Goal: Find specific page/section: Find specific page/section

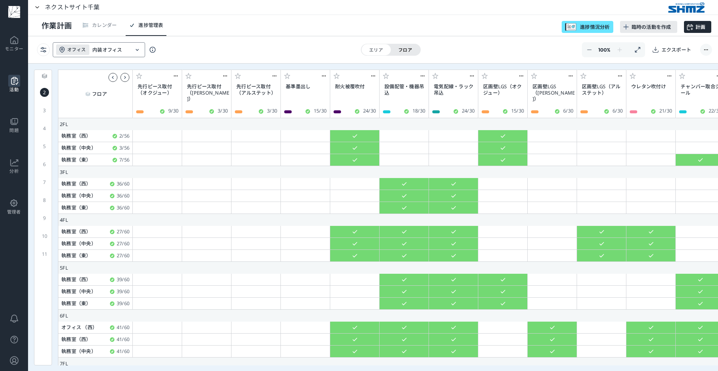
click at [110, 49] on input "内装オフィス" at bounding box center [110, 50] width 37 height 6
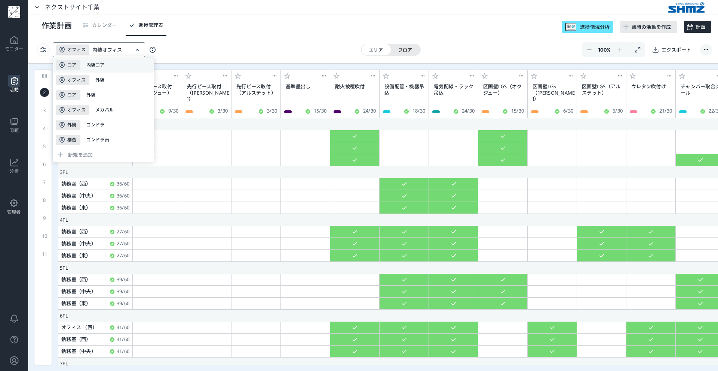
click at [112, 67] on div "コア 内装コア" at bounding box center [103, 65] width 101 height 15
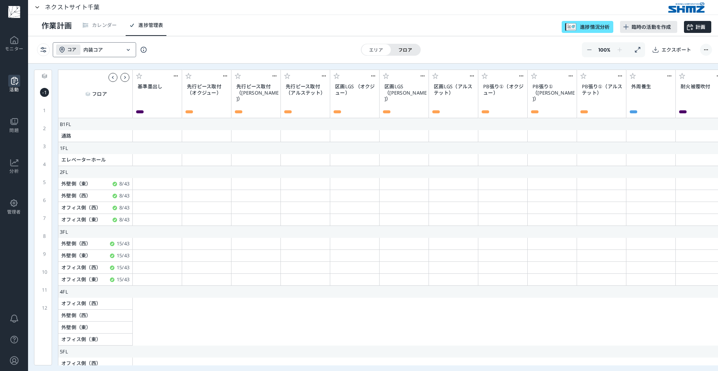
click at [114, 53] on div "コア 内装コア" at bounding box center [88, 49] width 71 height 15
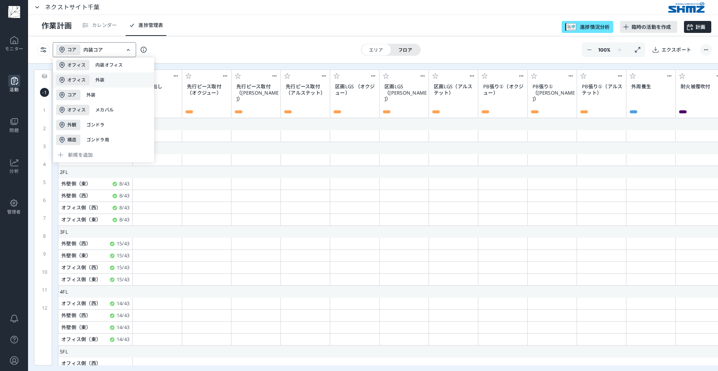
click at [104, 81] on div "外装" at bounding box center [102, 80] width 15 height 6
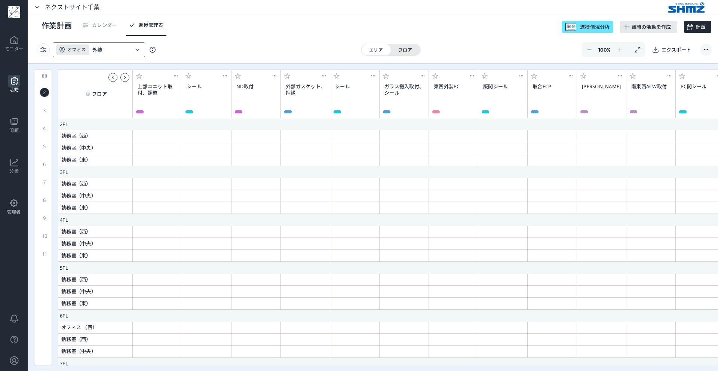
click at [110, 53] on div "オフィス 外装" at bounding box center [93, 49] width 80 height 15
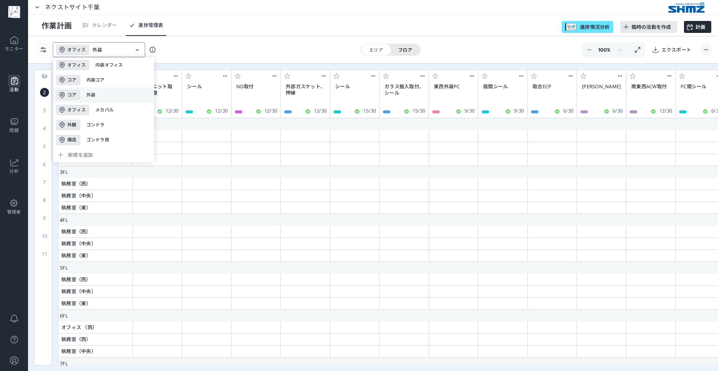
click at [98, 92] on div "外装" at bounding box center [93, 95] width 15 height 6
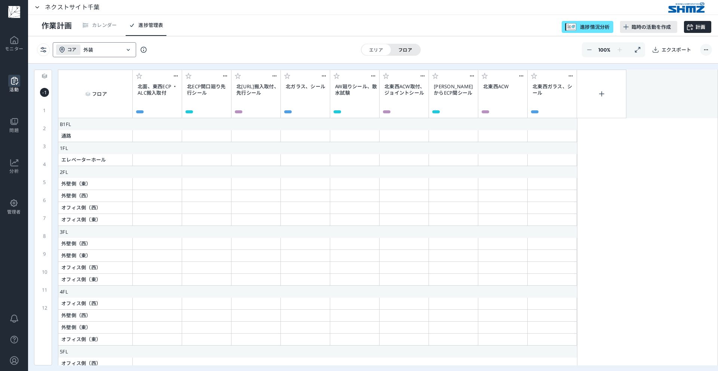
click at [116, 55] on div "コア 外装" at bounding box center [88, 49] width 71 height 15
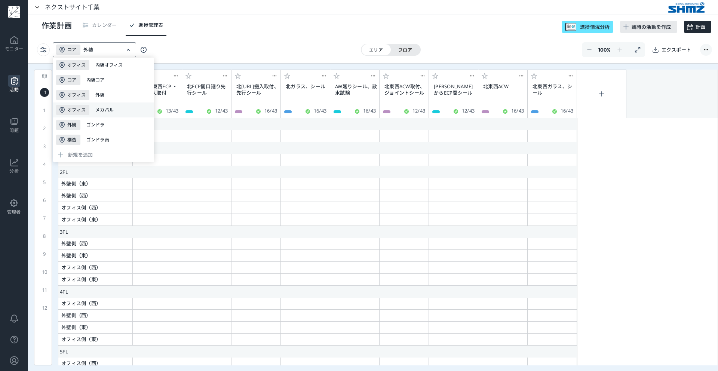
click at [99, 113] on div "メカバル" at bounding box center [104, 110] width 18 height 6
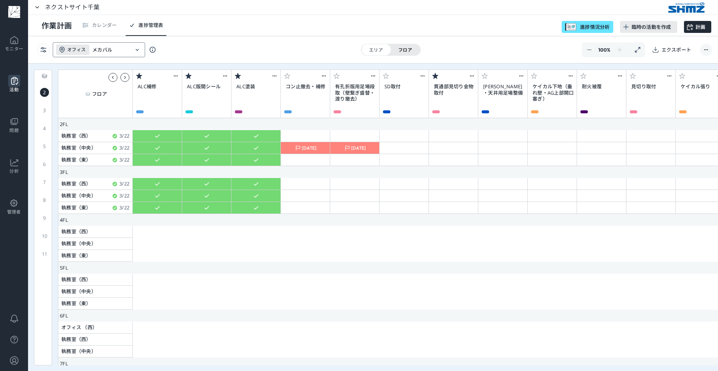
click at [111, 56] on div "オフィス メカバル" at bounding box center [93, 49] width 80 height 15
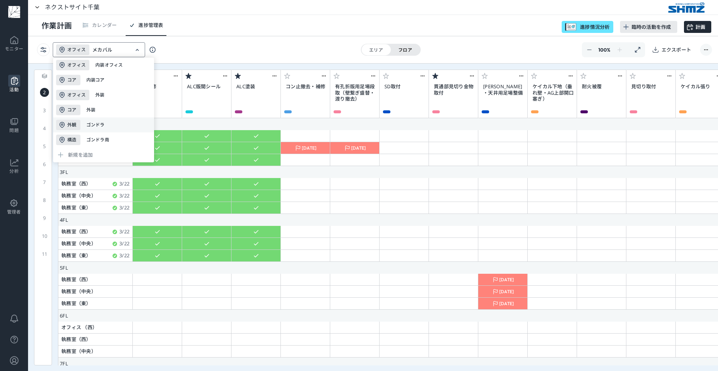
click at [100, 125] on div "ゴンドラ" at bounding box center [95, 125] width 18 height 6
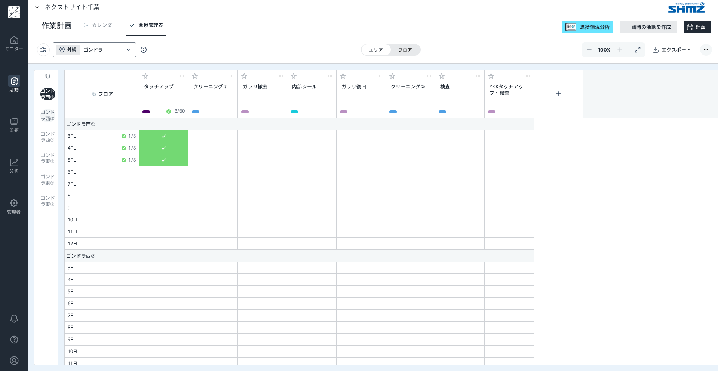
click at [50, 114] on div "ゴンドラ西②" at bounding box center [47, 115] width 15 height 12
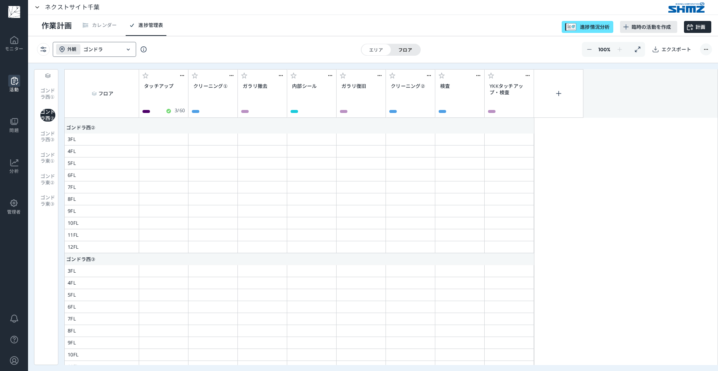
scroll to position [132, 0]
click at [43, 138] on div "ゴンドラ西③" at bounding box center [47, 137] width 15 height 12
click at [49, 116] on div "ゴンドラ西②" at bounding box center [47, 115] width 15 height 12
drag, startPoint x: 48, startPoint y: 103, endPoint x: 48, endPoint y: 95, distance: 7.9
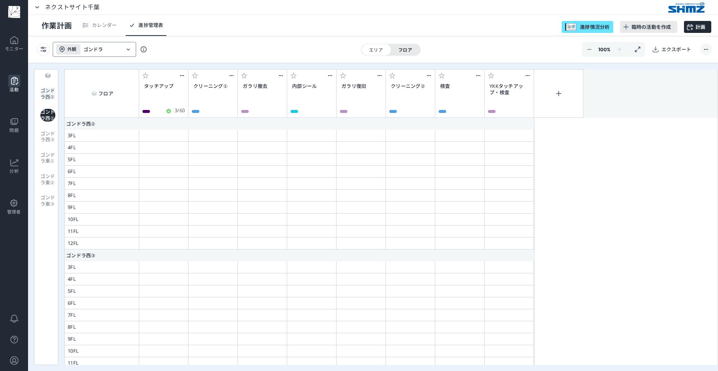
click at [48, 103] on div "ゴンドラ西① ゴンドラ西② ゴンドラ西③ ゴンドラ東① ゴンドラ東② ゴンドラ東③" at bounding box center [46, 217] width 24 height 296
click at [48, 94] on div "ゴンドラ西①" at bounding box center [47, 94] width 15 height 12
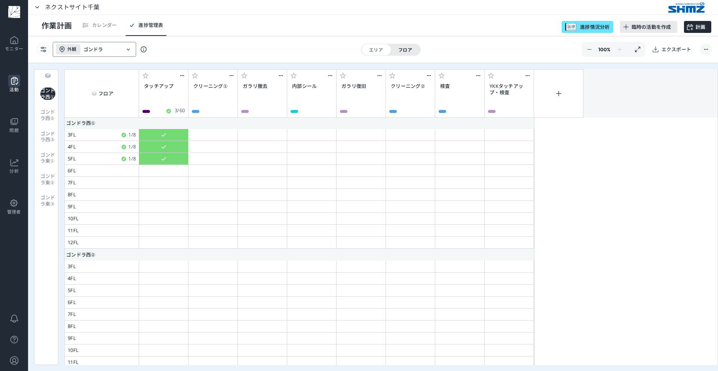
scroll to position [0, 0]
click at [50, 118] on div "ゴンドラ西②" at bounding box center [47, 115] width 15 height 12
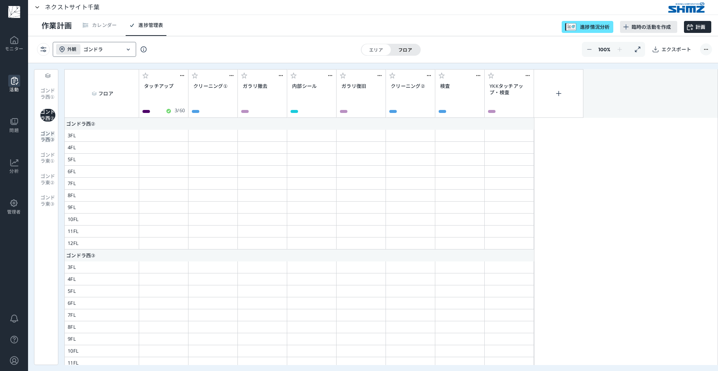
click at [46, 136] on div "ゴンドラ西③" at bounding box center [47, 137] width 15 height 12
click at [48, 118] on div "ゴンドラ西②" at bounding box center [47, 115] width 15 height 12
click at [47, 90] on div "ゴンドラ西①" at bounding box center [47, 94] width 15 height 12
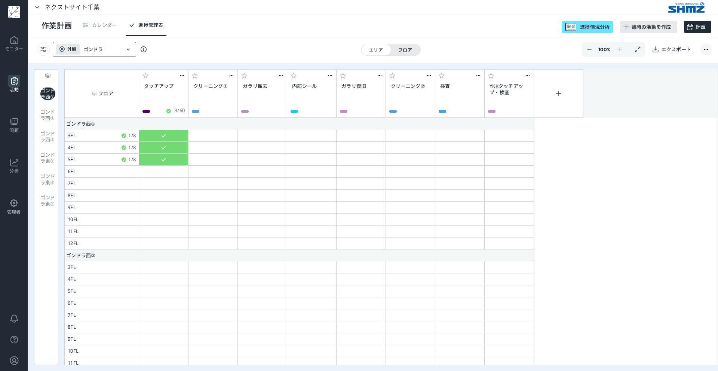
click at [42, 126] on div "ゴンドラ西① ゴンドラ西② ゴンドラ西③ ゴンドラ東① ゴンドラ東② ゴンドラ東③" at bounding box center [46, 217] width 24 height 296
click at [43, 122] on div "ゴンドラ西① ゴンドラ西② ゴンドラ西③ ゴンドラ東① ゴンドラ東② ゴンドラ東③" at bounding box center [46, 217] width 24 height 296
click at [43, 120] on div "ゴンドラ西②" at bounding box center [47, 115] width 15 height 12
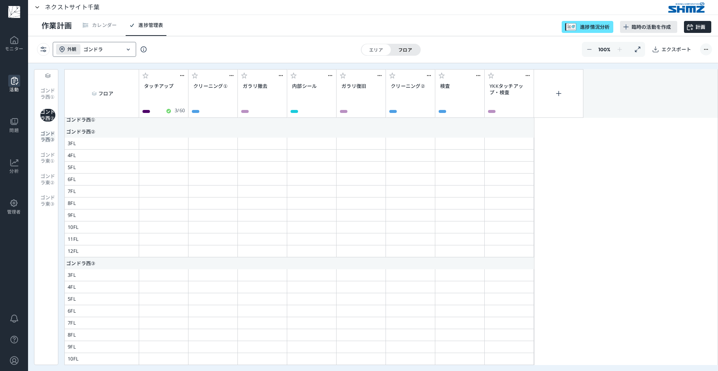
scroll to position [132, 0]
click at [44, 138] on div "ゴンドラ西③" at bounding box center [47, 137] width 15 height 12
drag, startPoint x: 47, startPoint y: 154, endPoint x: 56, endPoint y: 153, distance: 8.7
click at [48, 154] on div "ゴンドラ東①" at bounding box center [47, 158] width 15 height 12
click at [47, 173] on div "ゴンドラ東②" at bounding box center [47, 179] width 15 height 12
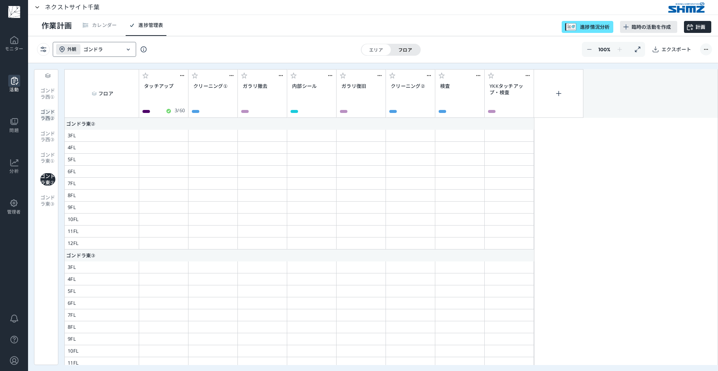
click at [50, 115] on div "ゴンドラ西②" at bounding box center [47, 115] width 15 height 12
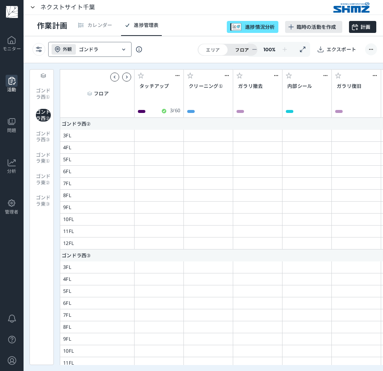
click at [42, 234] on div "ゴンドラ西① ゴンドラ西② ゴンドラ西③ ゴンドラ東① ゴンドラ東② ゴンドラ東③" at bounding box center [42, 217] width 24 height 296
click at [98, 49] on input "ゴンドラ" at bounding box center [97, 49] width 37 height 6
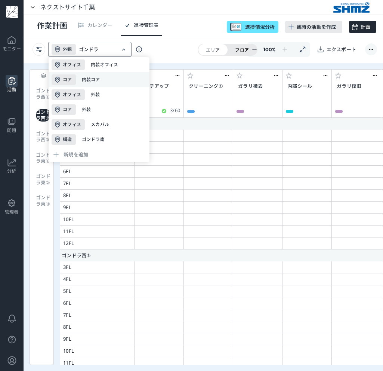
click at [102, 78] on div "コア 内装コア" at bounding box center [99, 79] width 101 height 15
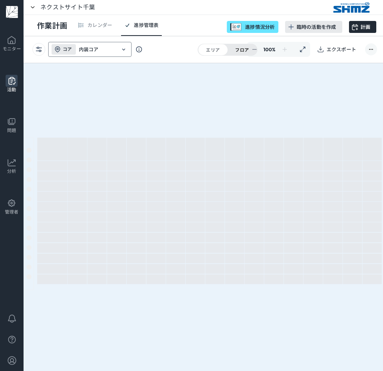
click at [104, 48] on input "内装コア" at bounding box center [97, 49] width 37 height 6
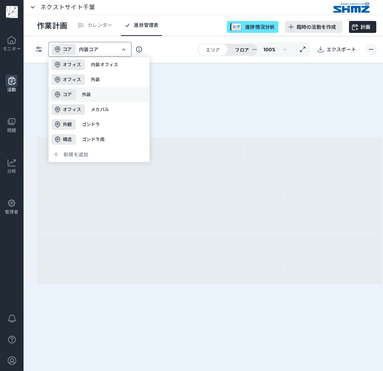
click at [102, 101] on div "コア 外装" at bounding box center [99, 94] width 101 height 15
type input "外装"
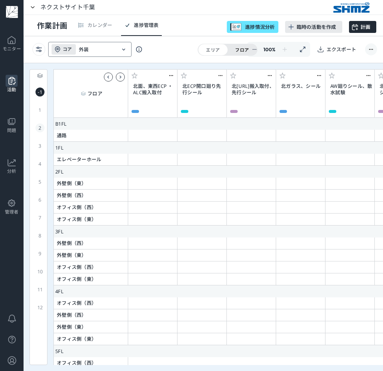
click at [38, 131] on div "2" at bounding box center [40, 127] width 9 height 9
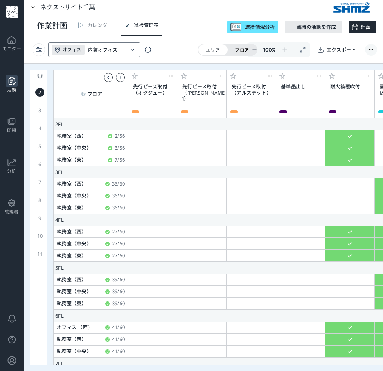
click at [91, 46] on div "オフィス 内装オフィス" at bounding box center [89, 49] width 80 height 15
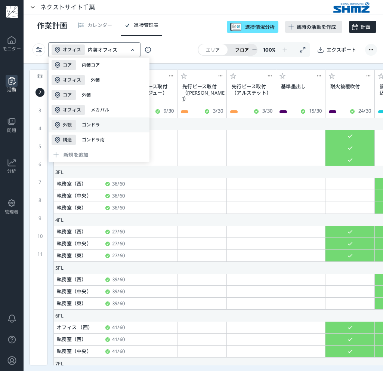
click at [101, 123] on div "外観 ゴンドラ" at bounding box center [99, 124] width 101 height 15
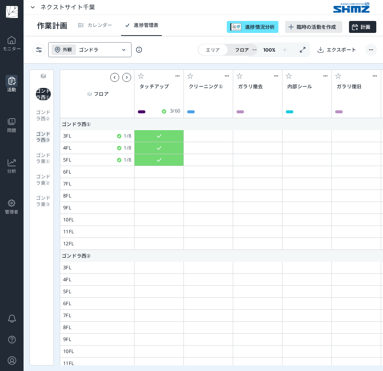
click at [43, 136] on div "ゴンドラ西③" at bounding box center [43, 137] width 15 height 12
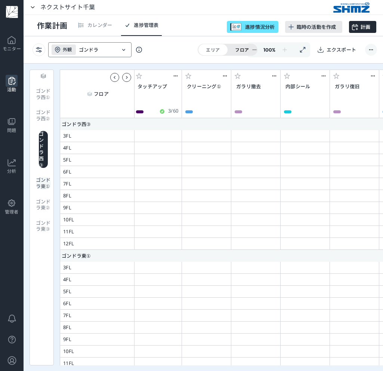
click at [43, 177] on div "ゴンドラ東①" at bounding box center [43, 183] width 15 height 12
click at [43, 139] on div "ゴンドラ西③" at bounding box center [43, 149] width 9 height 37
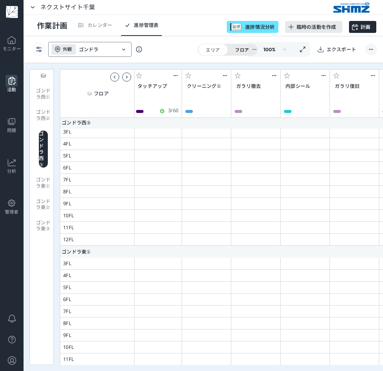
scroll to position [263, 2]
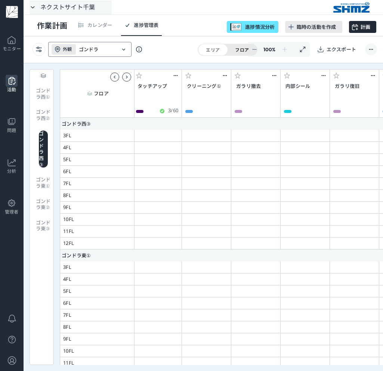
click at [55, 4] on div "ネクストサイト千葉" at bounding box center [67, 6] width 55 height 7
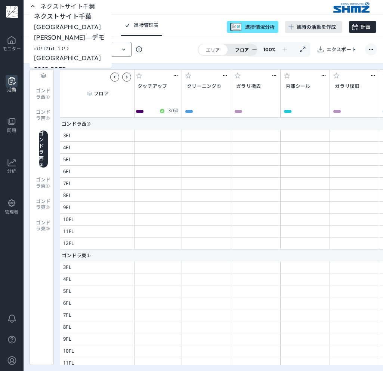
scroll to position [22, 0]
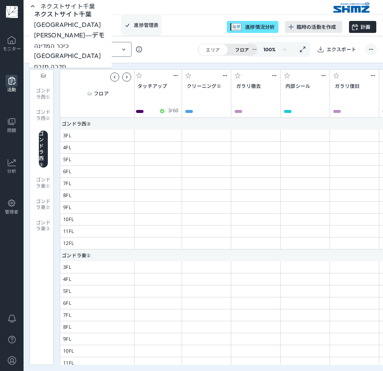
click at [139, 15] on div "進捗管理表" at bounding box center [141, 25] width 40 height 21
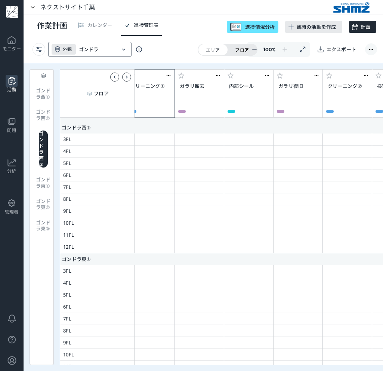
scroll to position [260, 0]
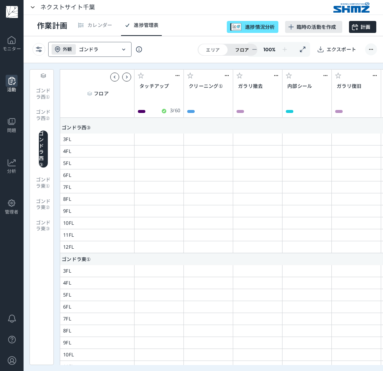
click at [89, 48] on input "ゴンドラ" at bounding box center [97, 49] width 37 height 6
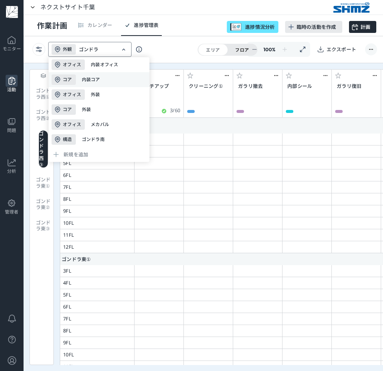
click at [110, 72] on div "コア 内装コア" at bounding box center [99, 79] width 101 height 15
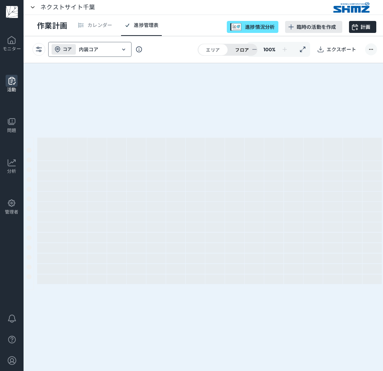
click at [106, 52] on input "内装コア" at bounding box center [97, 49] width 37 height 6
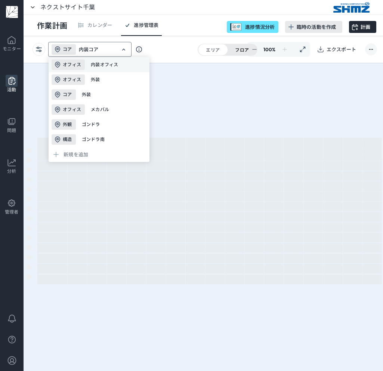
click at [104, 64] on div "内装オフィス" at bounding box center [105, 65] width 28 height 6
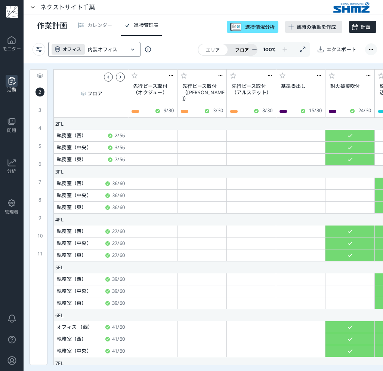
click at [36, 91] on div "2" at bounding box center [40, 92] width 9 height 9
click at [40, 107] on div "3" at bounding box center [40, 109] width 9 height 9
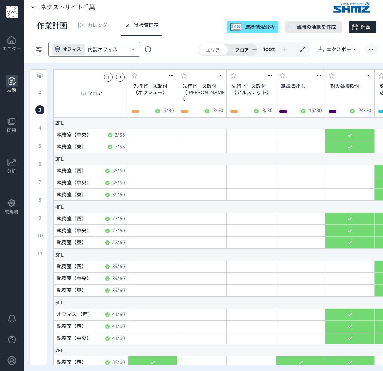
scroll to position [48, 0]
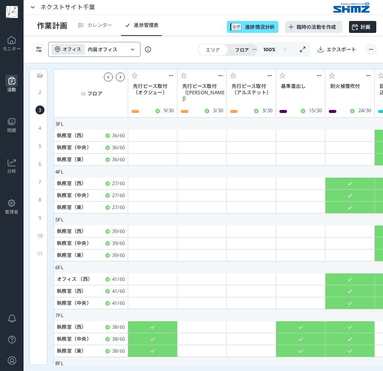
click at [39, 94] on div "2 3 4 5 6 7 8 9 10 11" at bounding box center [39, 217] width 18 height 296
drag, startPoint x: 39, startPoint y: 92, endPoint x: 46, endPoint y: 92, distance: 6.7
click at [39, 92] on div "2" at bounding box center [40, 92] width 9 height 9
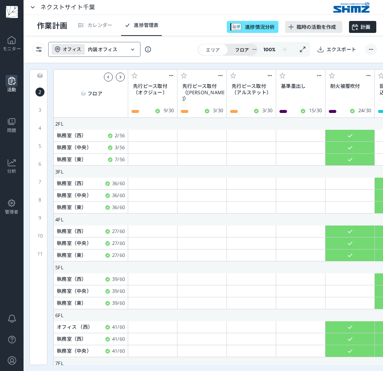
click at [128, 46] on icon at bounding box center [132, 49] width 9 height 9
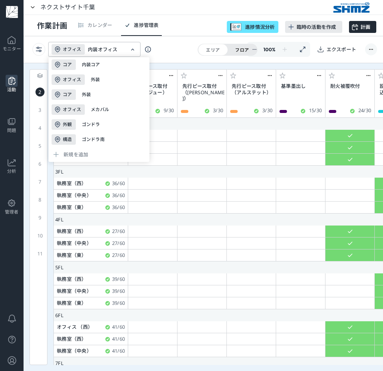
click at [100, 123] on div "外観 ゴンドラ" at bounding box center [99, 124] width 101 height 15
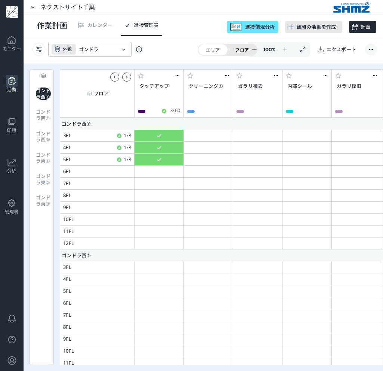
click at [35, 251] on div "ゴンドラ西① ゴンドラ西② ゴンドラ西③ ゴンドラ東① ゴンドラ東② ゴンドラ東③" at bounding box center [42, 217] width 24 height 296
click at [44, 121] on div "ゴンドラ西②" at bounding box center [43, 115] width 15 height 12
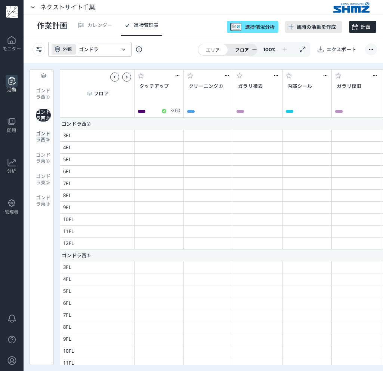
click at [40, 140] on div "ゴンドラ西③" at bounding box center [43, 137] width 15 height 12
click at [40, 164] on div "ゴンドラ東①" at bounding box center [43, 158] width 15 height 12
drag, startPoint x: 44, startPoint y: 191, endPoint x: 45, endPoint y: 198, distance: 6.8
click at [44, 186] on div "ゴンドラ東②" at bounding box center [43, 179] width 15 height 12
drag, startPoint x: 42, startPoint y: 212, endPoint x: 43, endPoint y: 200, distance: 12.4
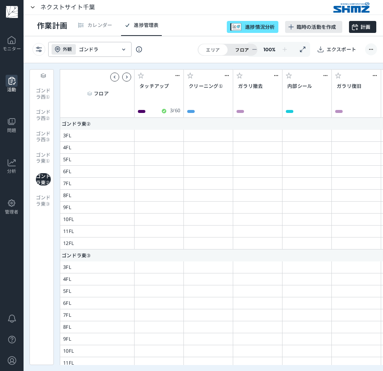
click at [42, 207] on div "ゴンドラ東③" at bounding box center [43, 201] width 15 height 12
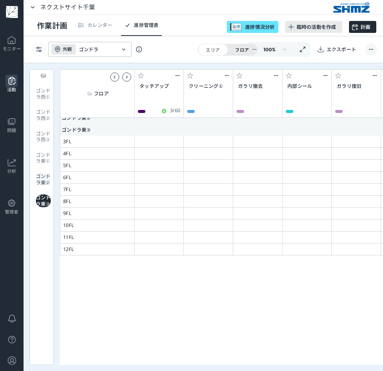
click at [40, 186] on div "ゴンドラ東②" at bounding box center [43, 179] width 15 height 12
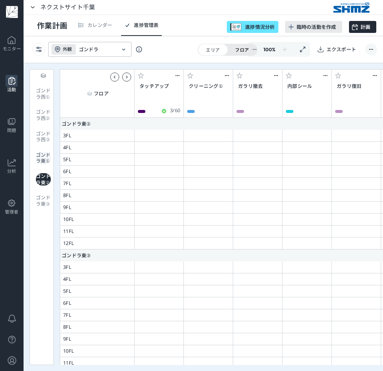
click at [42, 164] on div "ゴンドラ東①" at bounding box center [43, 158] width 15 height 12
click at [39, 142] on div "ゴンドラ西③" at bounding box center [43, 137] width 15 height 12
drag, startPoint x: 43, startPoint y: 115, endPoint x: 46, endPoint y: 109, distance: 7.1
click at [43, 114] on div "ゴンドラ西②" at bounding box center [43, 115] width 15 height 12
click at [40, 91] on div "ゴンドラ西①" at bounding box center [43, 94] width 15 height 12
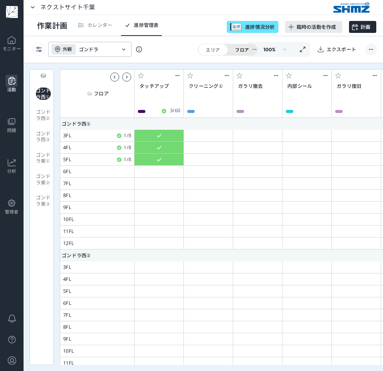
drag, startPoint x: 42, startPoint y: 116, endPoint x: 49, endPoint y: 118, distance: 6.9
click at [43, 116] on div "ゴンドラ西②" at bounding box center [43, 115] width 15 height 12
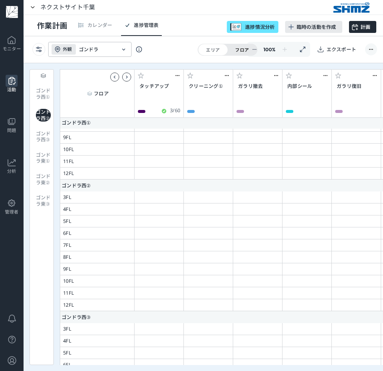
scroll to position [132, 0]
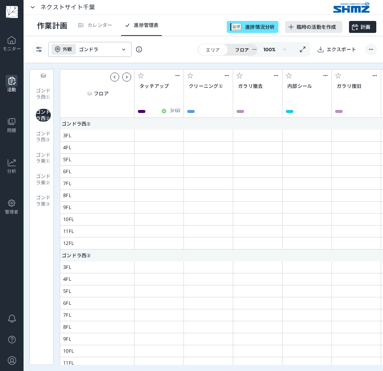
click at [42, 121] on div "ゴンドラ西②" at bounding box center [43, 115] width 15 height 12
click at [45, 98] on div "ゴンドラ西①" at bounding box center [43, 94] width 15 height 12
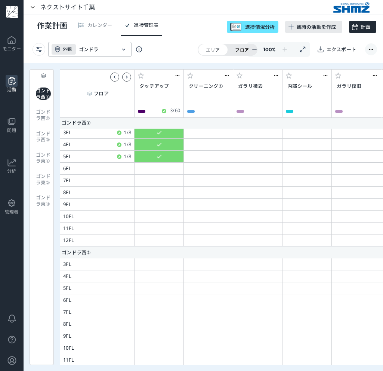
scroll to position [0, 0]
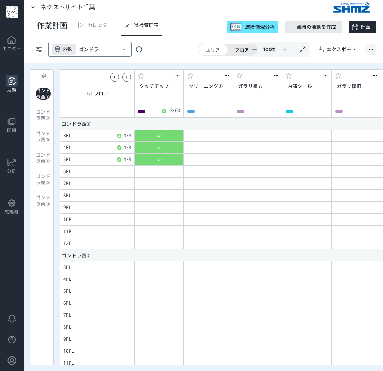
click at [114, 51] on input "ゴンドラ" at bounding box center [97, 49] width 37 height 6
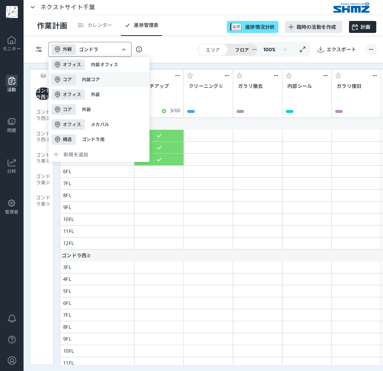
click at [108, 74] on div "コア 内装コア" at bounding box center [99, 79] width 101 height 15
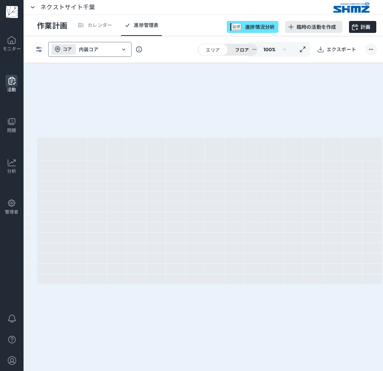
click at [114, 52] on input "内装コア" at bounding box center [97, 49] width 37 height 6
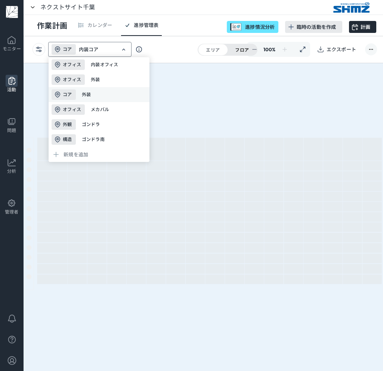
click at [100, 89] on div "コア 外装" at bounding box center [99, 94] width 101 height 15
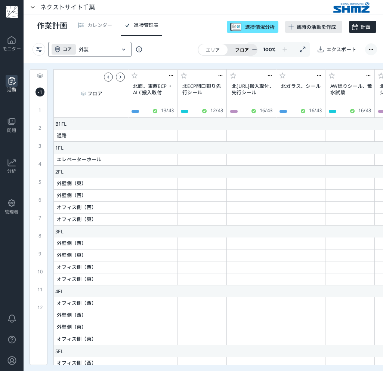
click at [41, 97] on div "-1" at bounding box center [40, 92] width 9 height 9
click at [92, 50] on input "外装" at bounding box center [97, 49] width 37 height 6
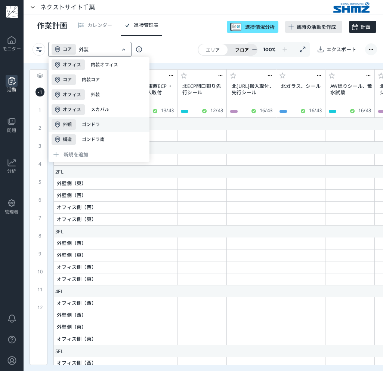
click at [98, 119] on div "外観 ゴンドラ" at bounding box center [99, 124] width 101 height 15
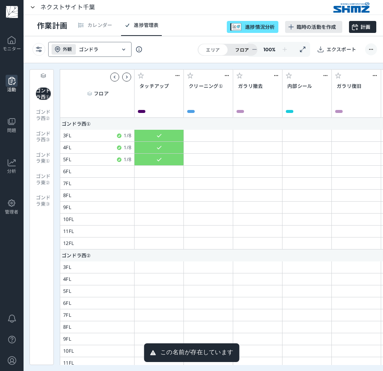
click at [40, 97] on div "ゴンドラ西①" at bounding box center [43, 94] width 15 height 12
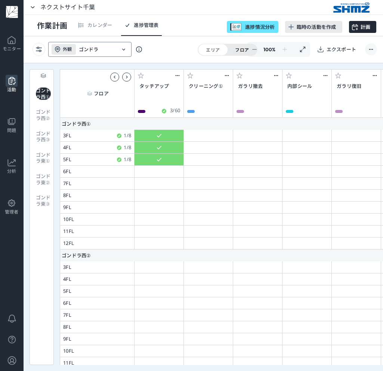
click at [117, 51] on div "外観 ゴンドラ" at bounding box center [84, 49] width 71 height 15
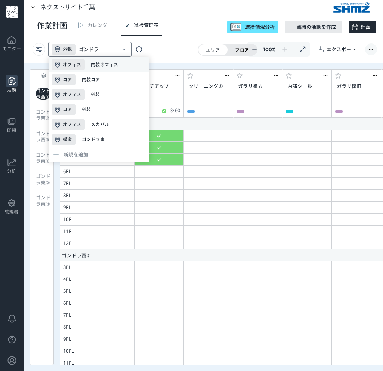
click at [106, 70] on div "オフィス 内装オフィス" at bounding box center [99, 64] width 101 height 15
type input "内装オフィス"
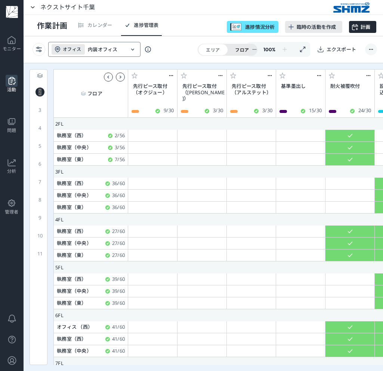
click at [111, 52] on input "内装オフィス" at bounding box center [106, 49] width 37 height 6
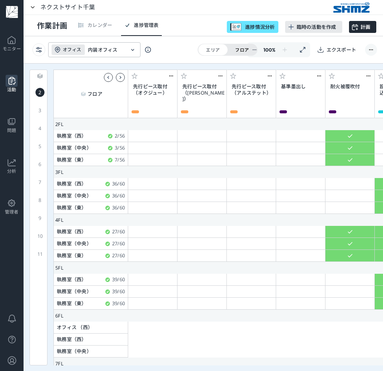
click at [40, 94] on div "2" at bounding box center [40, 92] width 9 height 9
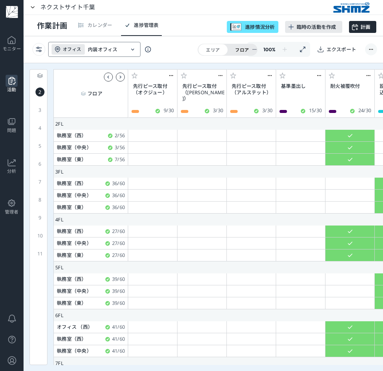
click at [113, 46] on input "内装オフィス" at bounding box center [106, 49] width 37 height 6
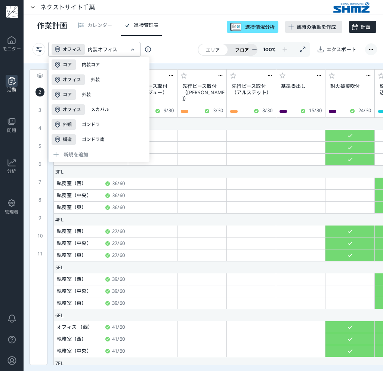
click at [112, 120] on div "外観 ゴンドラ" at bounding box center [99, 124] width 101 height 15
type input "ゴンドラ"
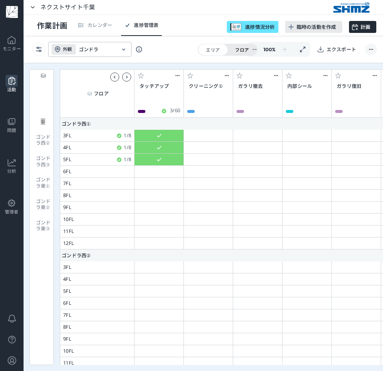
scroll to position [0, 0]
click at [39, 258] on div "ゴンドラ西① ゴンドラ西② ゴンドラ西③ ゴンドラ東① ゴンドラ東② ゴンドラ東③" at bounding box center [42, 218] width 24 height 296
click at [43, 122] on div "ゴンドラ西②" at bounding box center [43, 115] width 15 height 12
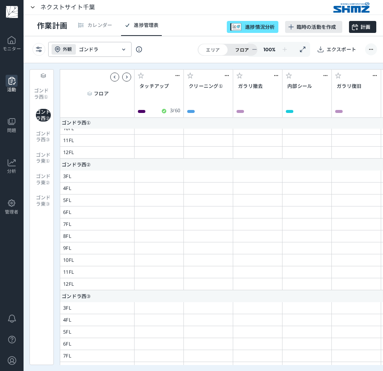
scroll to position [132, 0]
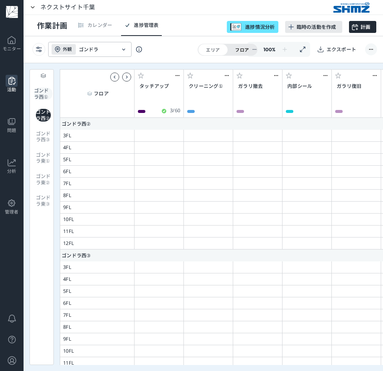
click at [42, 94] on div "ゴンドラ西①" at bounding box center [43, 94] width 19 height 12
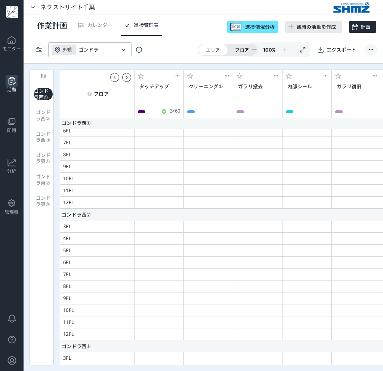
scroll to position [0, 0]
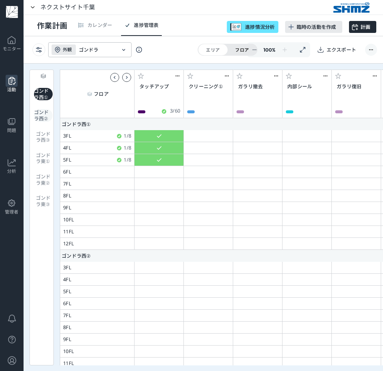
click at [46, 122] on div "ゴンドラ西②" at bounding box center [43, 115] width 19 height 12
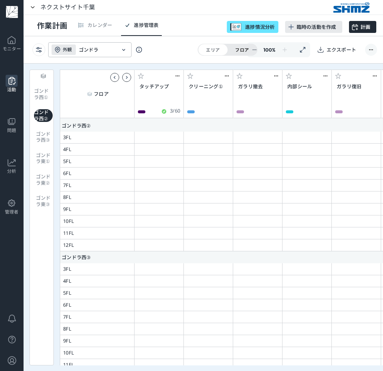
scroll to position [132, 0]
click at [41, 100] on div "ゴンドラ西①" at bounding box center [43, 94] width 19 height 12
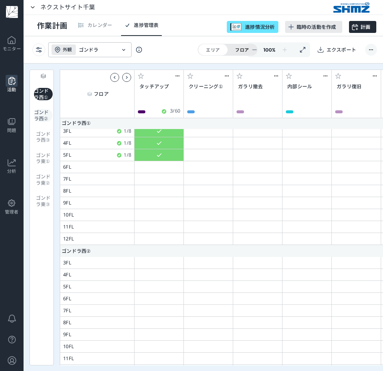
scroll to position [0, 0]
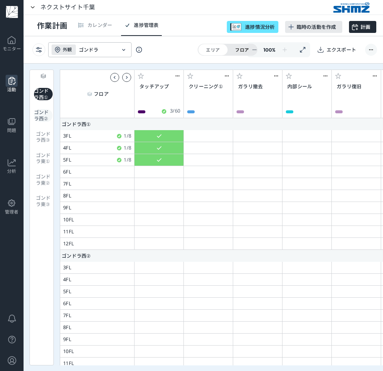
click at [47, 122] on div "ゴンドラ西②" at bounding box center [43, 115] width 19 height 12
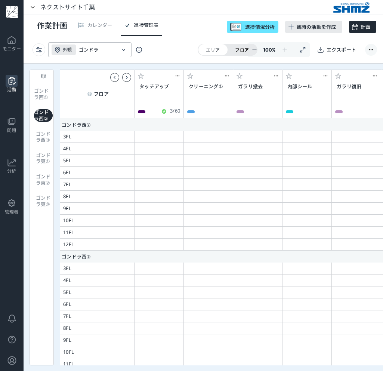
scroll to position [132, 0]
click at [42, 97] on div "ゴンドラ西①" at bounding box center [43, 94] width 19 height 12
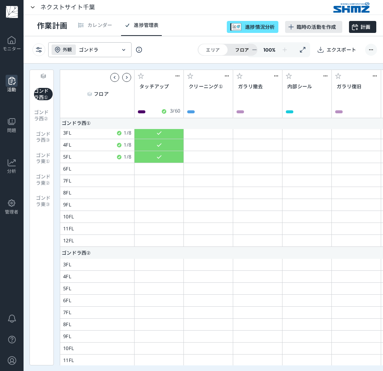
scroll to position [0, 0]
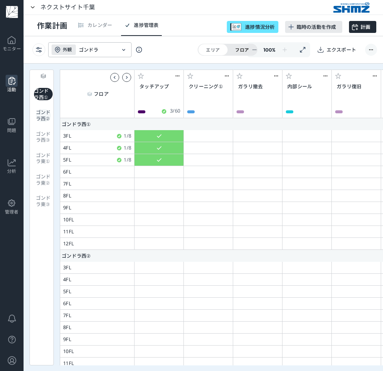
click at [40, 120] on div "ゴンドラ西②" at bounding box center [43, 115] width 15 height 12
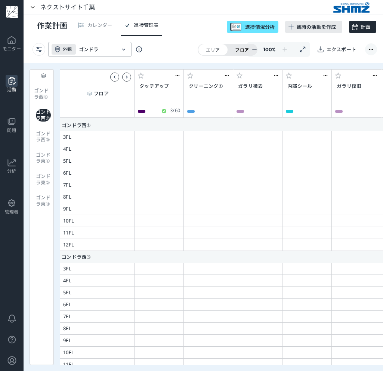
scroll to position [132, 0]
click at [41, 100] on div "ゴンドラ西①" at bounding box center [43, 94] width 19 height 12
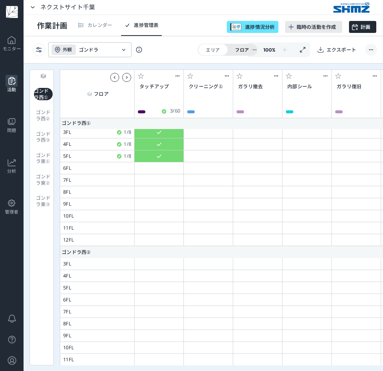
scroll to position [0, 0]
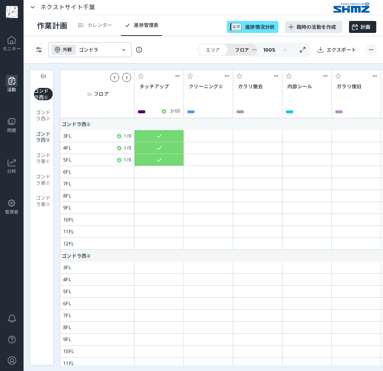
click at [42, 134] on div "ゴンドラ西③" at bounding box center [43, 137] width 15 height 12
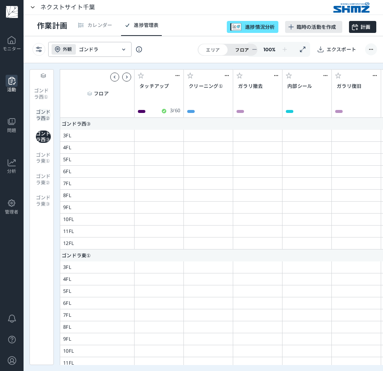
click at [41, 119] on div "ゴンドラ西②" at bounding box center [43, 115] width 15 height 12
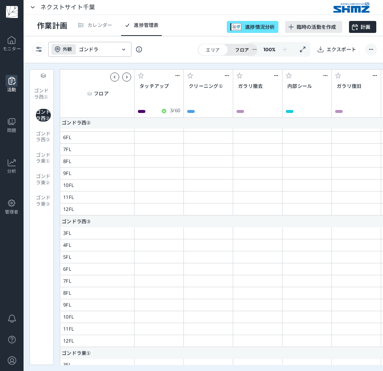
scroll to position [132, 0]
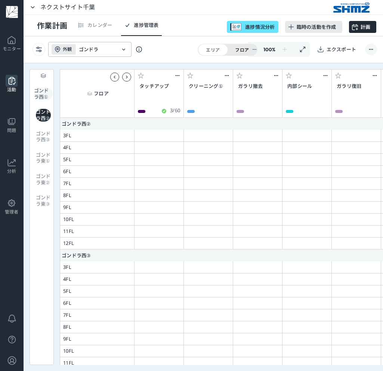
click at [45, 91] on div "ゴンドラ西①" at bounding box center [43, 94] width 19 height 12
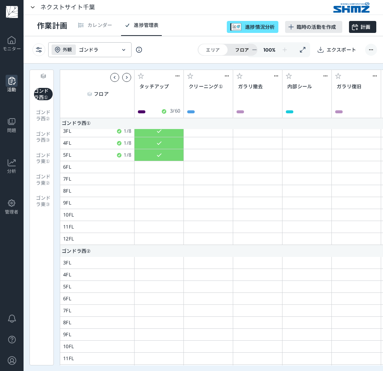
scroll to position [0, 0]
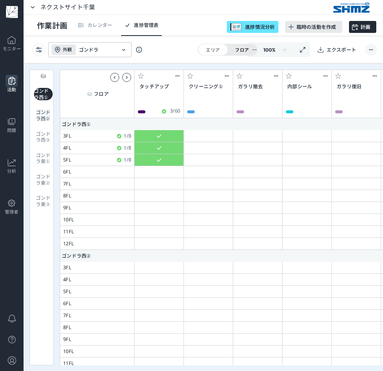
click at [46, 117] on div "ゴンドラ西②" at bounding box center [43, 115] width 15 height 12
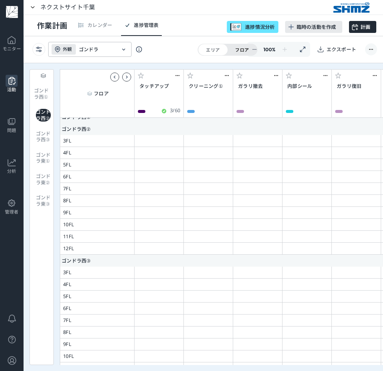
scroll to position [132, 0]
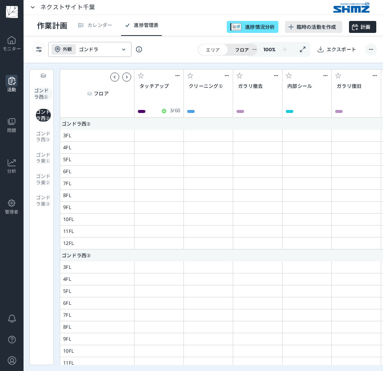
click at [45, 98] on div "ゴンドラ西①" at bounding box center [43, 94] width 19 height 12
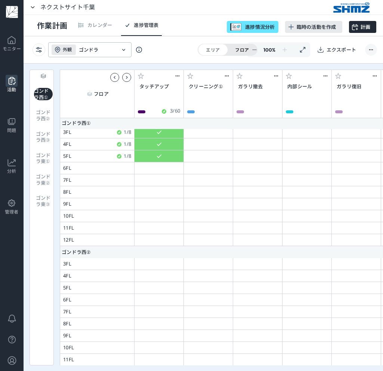
scroll to position [0, 0]
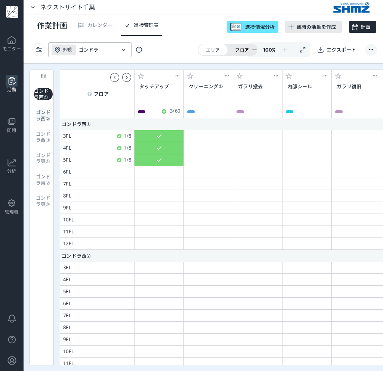
click at [46, 117] on div "ゴンドラ西②" at bounding box center [43, 115] width 15 height 12
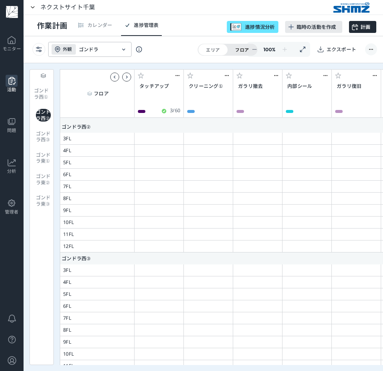
scroll to position [132, 0]
click at [46, 95] on div "ゴンドラ西①" at bounding box center [43, 94] width 19 height 12
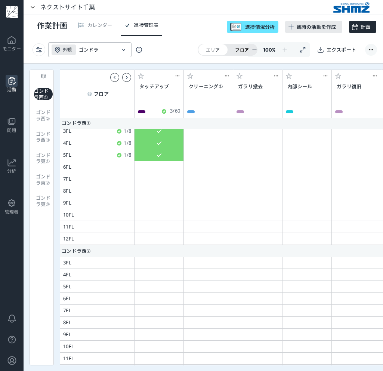
scroll to position [0, 0]
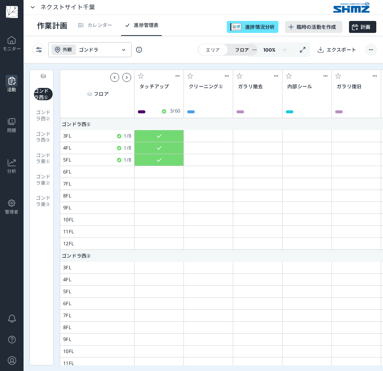
click at [46, 107] on div "ゴンドラ西① ゴンドラ西② ゴンドラ西③ ゴンドラ東① ゴンドラ東② ゴンドラ東③" at bounding box center [42, 218] width 24 height 296
click at [45, 110] on div "ゴンドラ西②" at bounding box center [43, 115] width 15 height 12
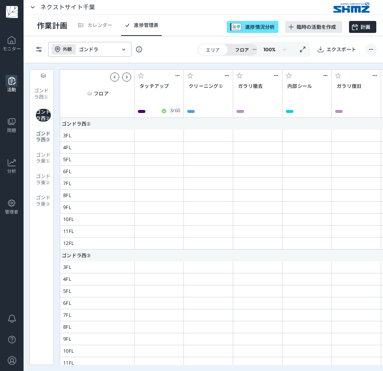
click at [46, 132] on div "ゴンドラ西③" at bounding box center [43, 137] width 15 height 12
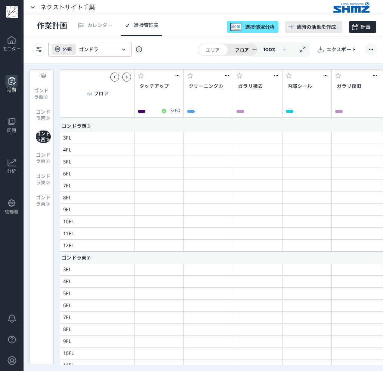
scroll to position [263, 0]
click at [43, 93] on div "ゴンドラ西①" at bounding box center [43, 94] width 19 height 12
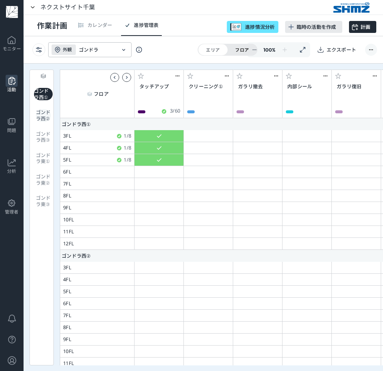
click at [47, 115] on div "ゴンドラ西②" at bounding box center [43, 115] width 15 height 12
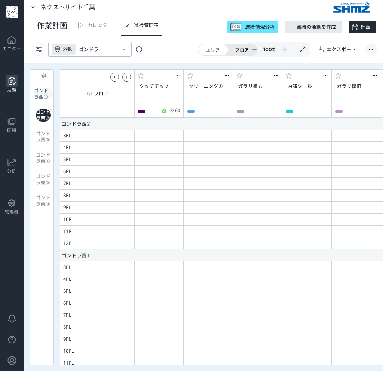
click at [47, 88] on div "ゴンドラ西①" at bounding box center [43, 94] width 19 height 12
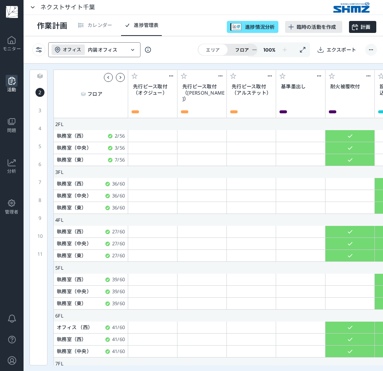
click at [88, 49] on input "内装オフィス" at bounding box center [106, 50] width 37 height 6
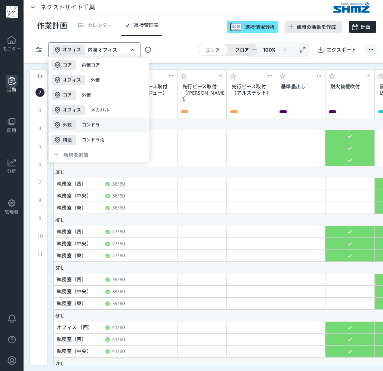
click at [98, 122] on div "ゴンドラ" at bounding box center [91, 125] width 18 height 6
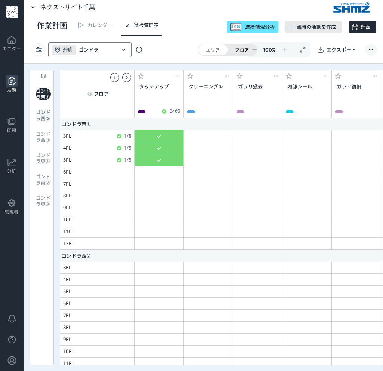
click at [47, 121] on div "ゴンドラ西②" at bounding box center [43, 115] width 15 height 12
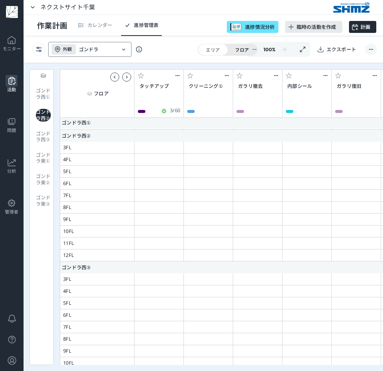
scroll to position [132, 0]
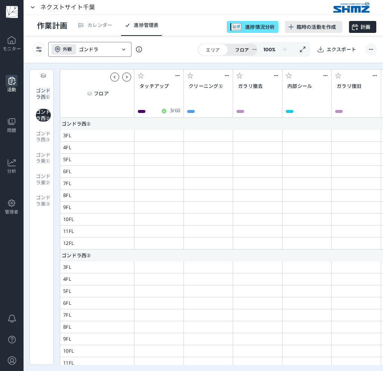
click at [45, 96] on div "ゴンドラ西①" at bounding box center [43, 94] width 15 height 12
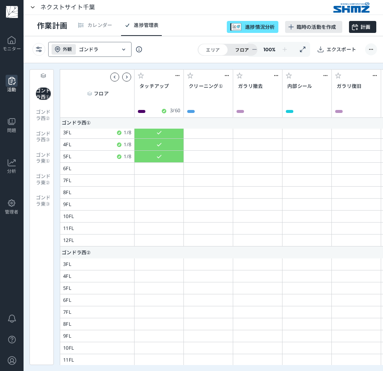
scroll to position [0, 0]
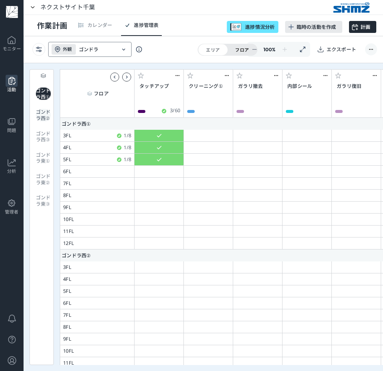
click at [41, 121] on div "ゴンドラ西②" at bounding box center [43, 115] width 15 height 12
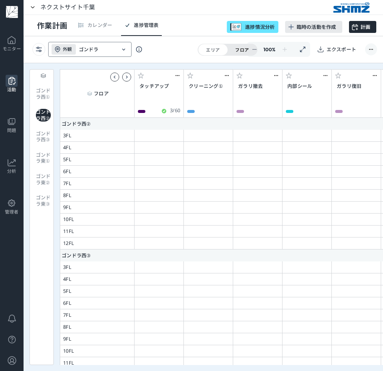
click at [39, 133] on div "ゴンドラ西① ゴンドラ西② ゴンドラ西③ ゴンドラ東① ゴンドラ東② ゴンドラ東③" at bounding box center [42, 217] width 24 height 296
click at [40, 135] on div "ゴンドラ西③" at bounding box center [43, 137] width 15 height 12
drag, startPoint x: 43, startPoint y: 123, endPoint x: 44, endPoint y: 114, distance: 9.7
click at [44, 121] on div "ゴンドラ西②" at bounding box center [43, 115] width 15 height 12
drag, startPoint x: 42, startPoint y: 105, endPoint x: 42, endPoint y: 101, distance: 4.9
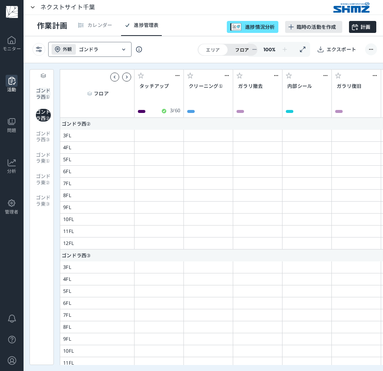
click at [42, 105] on div "ゴンドラ西① ゴンドラ西② ゴンドラ西③ ゴンドラ東① ゴンドラ東② ゴンドラ東③" at bounding box center [42, 217] width 24 height 296
click at [43, 95] on div "ゴンドラ西①" at bounding box center [43, 94] width 15 height 12
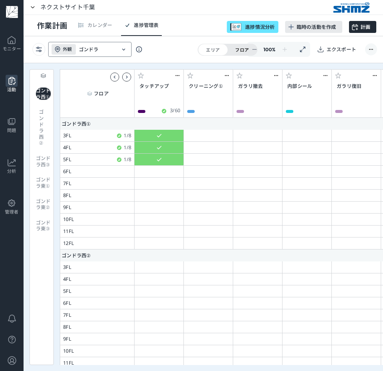
drag, startPoint x: 53, startPoint y: 250, endPoint x: 52, endPoint y: 246, distance: 4.2
click at [53, 250] on div "ゴンドラ西① ゴンドラ西② ゴンドラ西③ ゴンドラ東① ゴンドラ東② ゴンドラ東③" at bounding box center [42, 217] width 24 height 296
click at [43, 127] on div "ゴンドラ西②" at bounding box center [43, 127] width 9 height 37
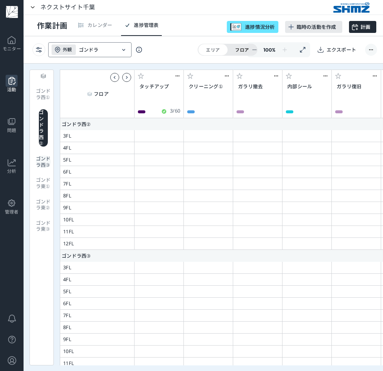
click at [46, 156] on div "ゴンドラ西③" at bounding box center [43, 162] width 15 height 12
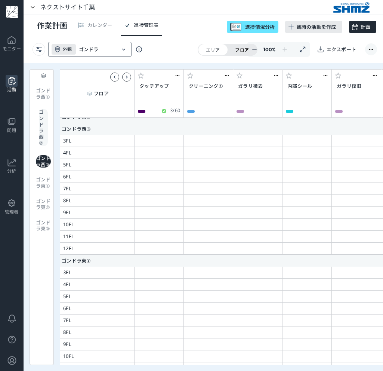
scroll to position [263, 0]
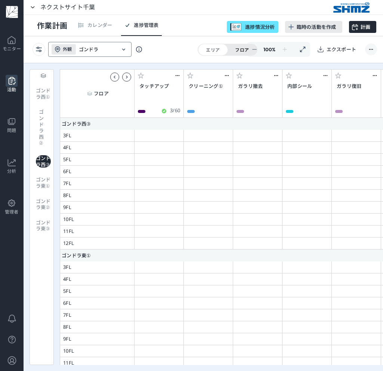
drag, startPoint x: 46, startPoint y: 127, endPoint x: 46, endPoint y: 113, distance: 13.8
click at [45, 127] on div "ゴンドラ西②" at bounding box center [43, 127] width 9 height 37
click at [43, 98] on div "ゴンドラ西①" at bounding box center [43, 94] width 15 height 12
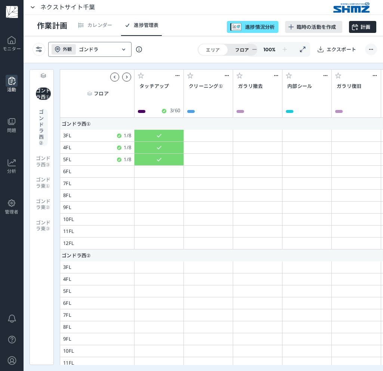
click at [45, 127] on div "ゴンドラ西②" at bounding box center [43, 127] width 9 height 37
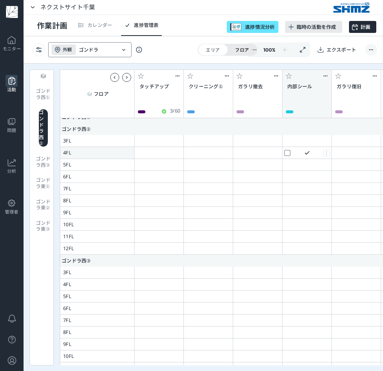
scroll to position [132, 0]
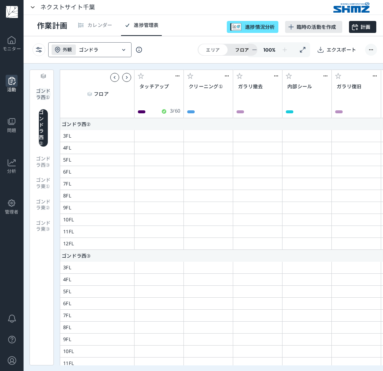
click at [39, 93] on div "ゴンドラ西①" at bounding box center [43, 94] width 15 height 12
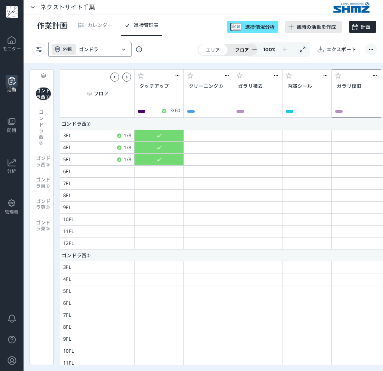
scroll to position [0, 0]
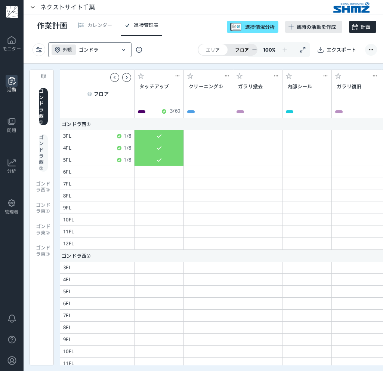
click at [46, 134] on div "ゴンドラ西②" at bounding box center [43, 152] width 9 height 37
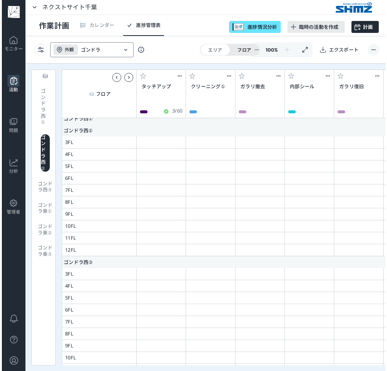
scroll to position [132, 0]
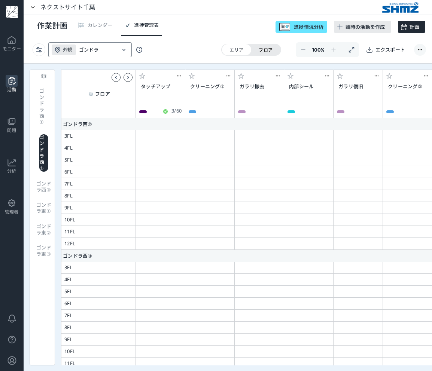
click at [383, 59] on section "外観 ゴンドラ エリア フロア 100 % エクスポート" at bounding box center [228, 49] width 408 height 27
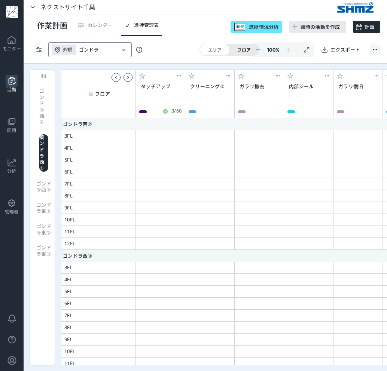
click at [103, 48] on input "ゴンドラ" at bounding box center [97, 50] width 37 height 6
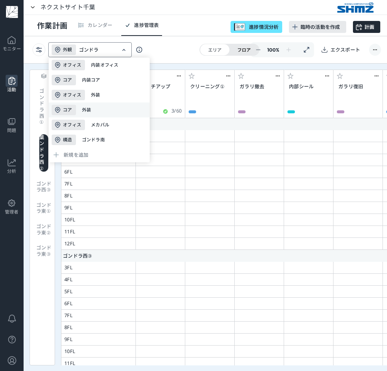
click at [95, 105] on div "コア 外装" at bounding box center [99, 110] width 101 height 15
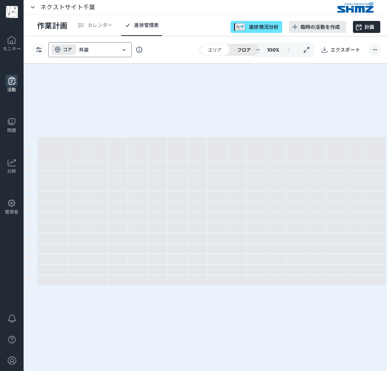
click at [105, 52] on input "外装" at bounding box center [97, 50] width 37 height 6
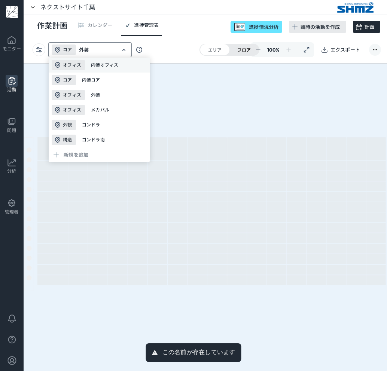
click at [98, 63] on div "内装オフィス" at bounding box center [105, 65] width 28 height 6
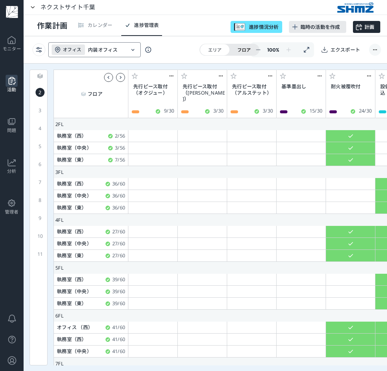
click at [114, 49] on input "内装オフィス" at bounding box center [106, 50] width 37 height 6
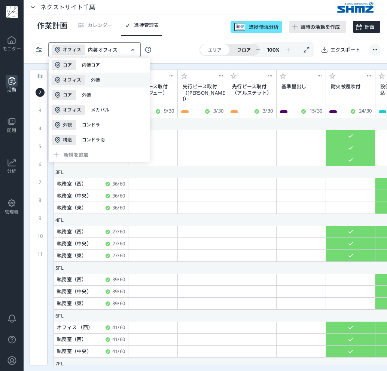
click at [98, 78] on div "外装" at bounding box center [98, 80] width 15 height 6
type input "外装"
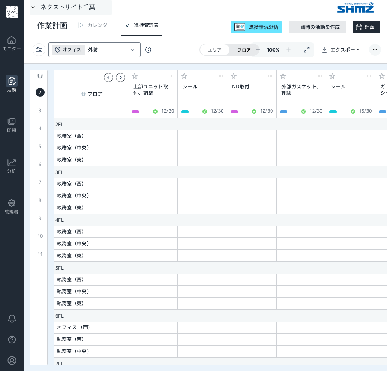
click at [81, 9] on div "ネクストサイト千葉" at bounding box center [67, 6] width 55 height 7
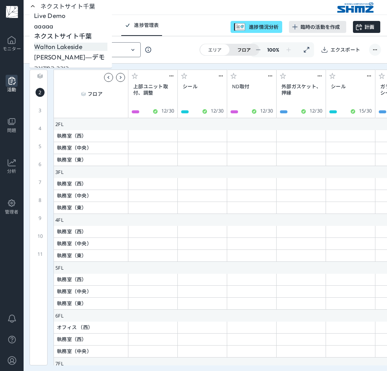
click at [71, 50] on p "Walton Lakeside" at bounding box center [58, 47] width 48 height 8
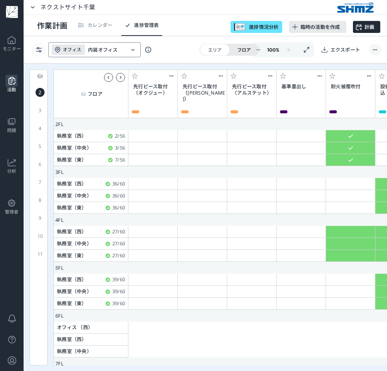
click at [112, 47] on input "内装オフィス" at bounding box center [106, 50] width 37 height 6
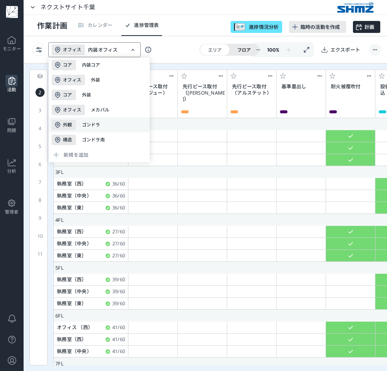
click at [107, 124] on div "外観 ゴンドラ" at bounding box center [99, 124] width 101 height 15
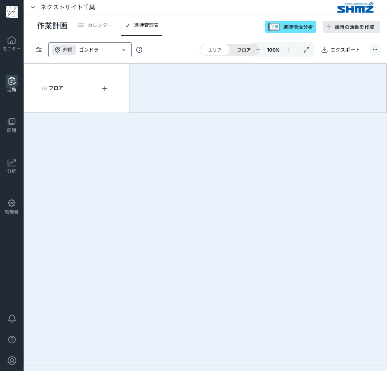
type input "ゴンドラ"
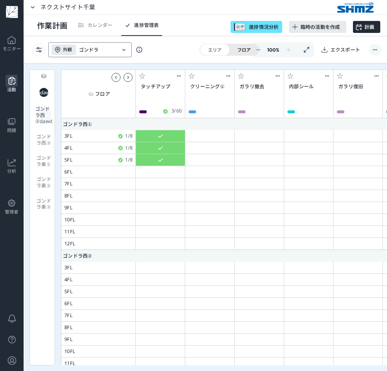
click at [41, 125] on div "ゴンドラ西②dawd" at bounding box center [43, 115] width 15 height 19
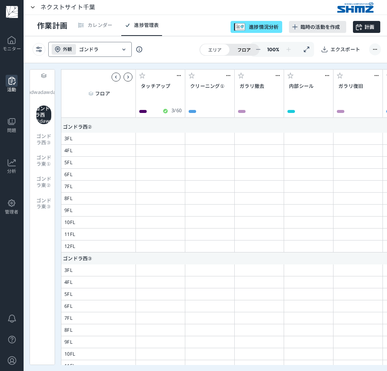
scroll to position [132, 0]
click at [49, 101] on div "adwadawdaw ゴンドラ西②dawd ゴンドラ西③ ゴンドラ東① ゴンドラ東② ゴンドラ東③" at bounding box center [42, 217] width 25 height 296
click at [46, 97] on div "adwadawdaw" at bounding box center [43, 92] width 9 height 9
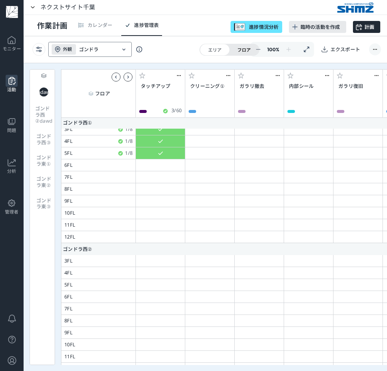
scroll to position [0, 0]
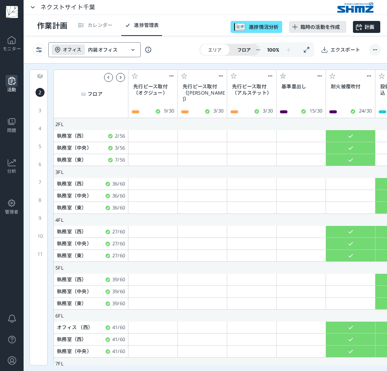
click at [103, 49] on input "内装オフィス" at bounding box center [106, 50] width 37 height 6
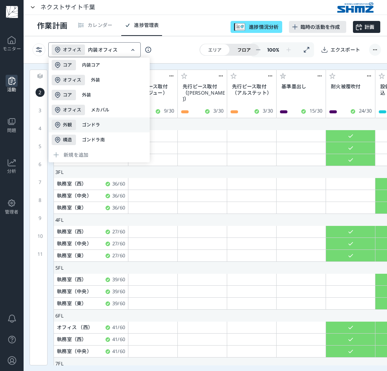
click at [120, 123] on div "外観 ゴンドラ" at bounding box center [99, 124] width 101 height 15
type input "ゴンドラ"
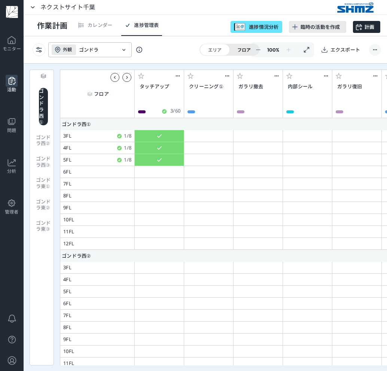
click at [39, 248] on div "ゴンドラ西① ゴンドラ西② ゴンドラ西③ ゴンドラ東① ゴンドラ東② ゴンドラ東③" at bounding box center [42, 218] width 24 height 296
click at [43, 134] on div "ゴンドラ西②" at bounding box center [43, 140] width 15 height 12
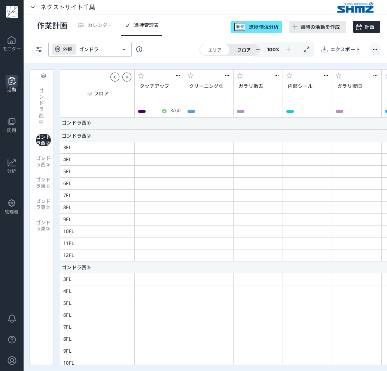
scroll to position [132, 0]
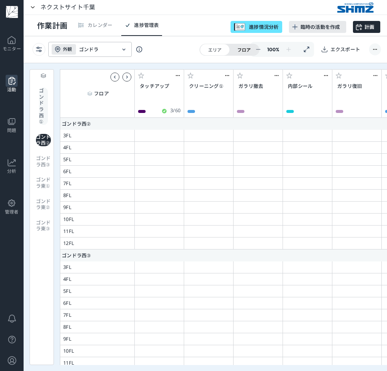
drag, startPoint x: 41, startPoint y: 97, endPoint x: 52, endPoint y: 98, distance: 11.2
click at [41, 97] on div "ゴンドラ西①" at bounding box center [43, 106] width 9 height 37
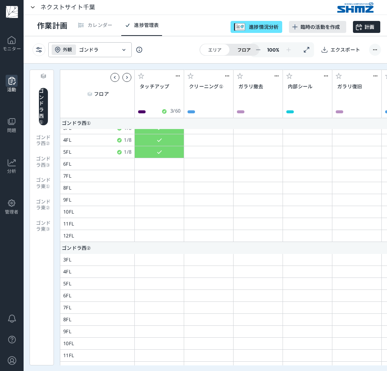
scroll to position [0, 0]
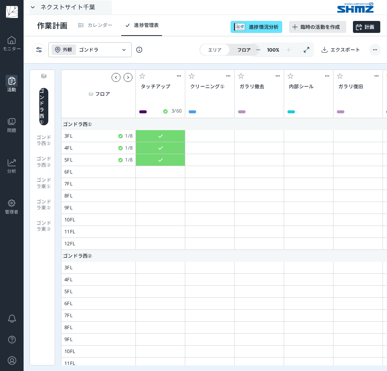
click at [77, 8] on div "ネクストサイト千葉" at bounding box center [67, 6] width 55 height 7
click at [188, 24] on div "作業計画 カレンダー 進捗管理表 進捗情況分析 臨時の活動を作成 計画" at bounding box center [205, 25] width 363 height 21
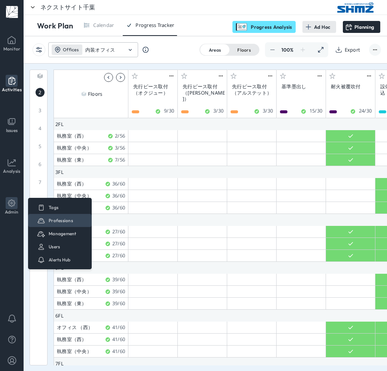
click at [64, 221] on p "Professions" at bounding box center [61, 221] width 24 height 6
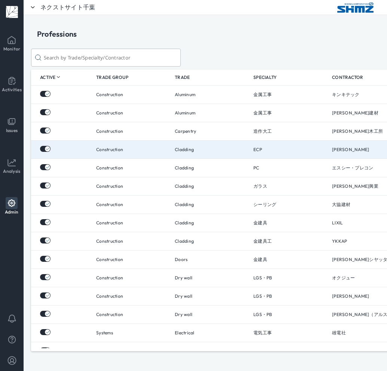
scroll to position [0, 3]
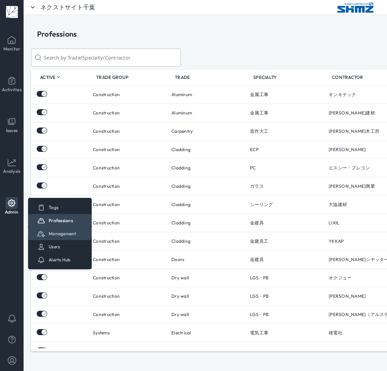
click at [66, 231] on p "Management" at bounding box center [63, 234] width 28 height 6
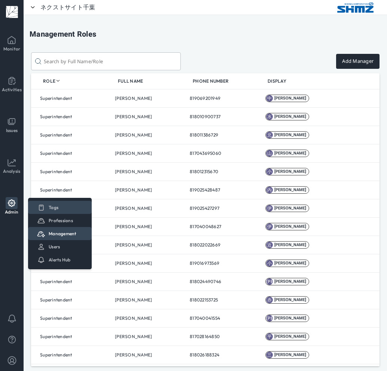
click at [53, 213] on link "Tags" at bounding box center [60, 207] width 64 height 13
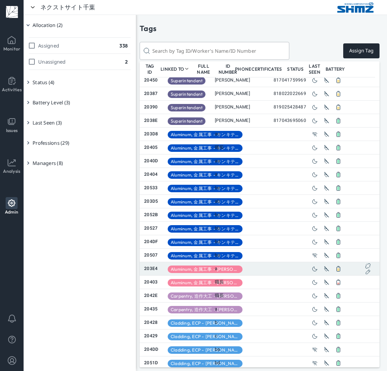
scroll to position [165, 0]
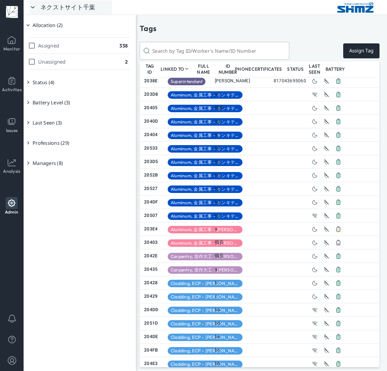
click at [66, 11] on div "ネクストサイト千葉" at bounding box center [71, 7] width 82 height 14
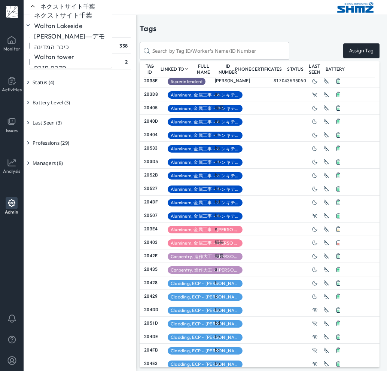
scroll to position [22, 0]
click at [57, 55] on p "Walton tower" at bounding box center [54, 56] width 40 height 8
